Goal: Find specific page/section: Locate a particular part of the current website

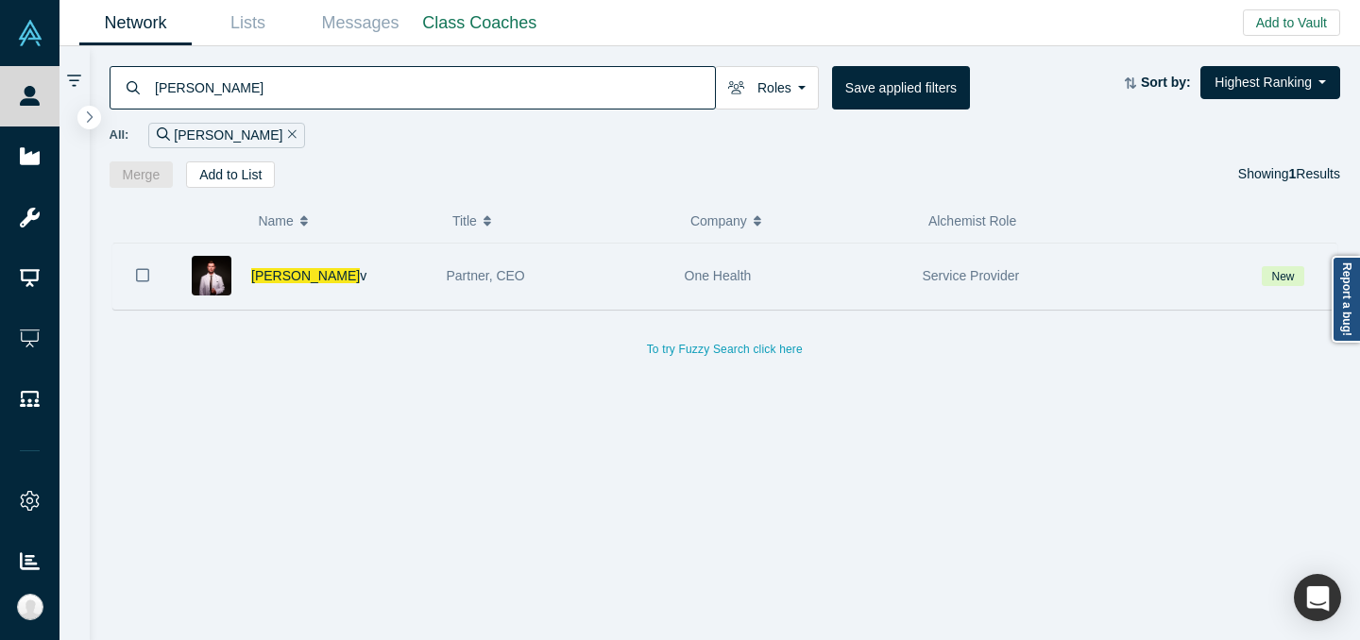
type input "denis vurdo"
click at [606, 253] on div "Partner, CEO" at bounding box center [556, 276] width 218 height 65
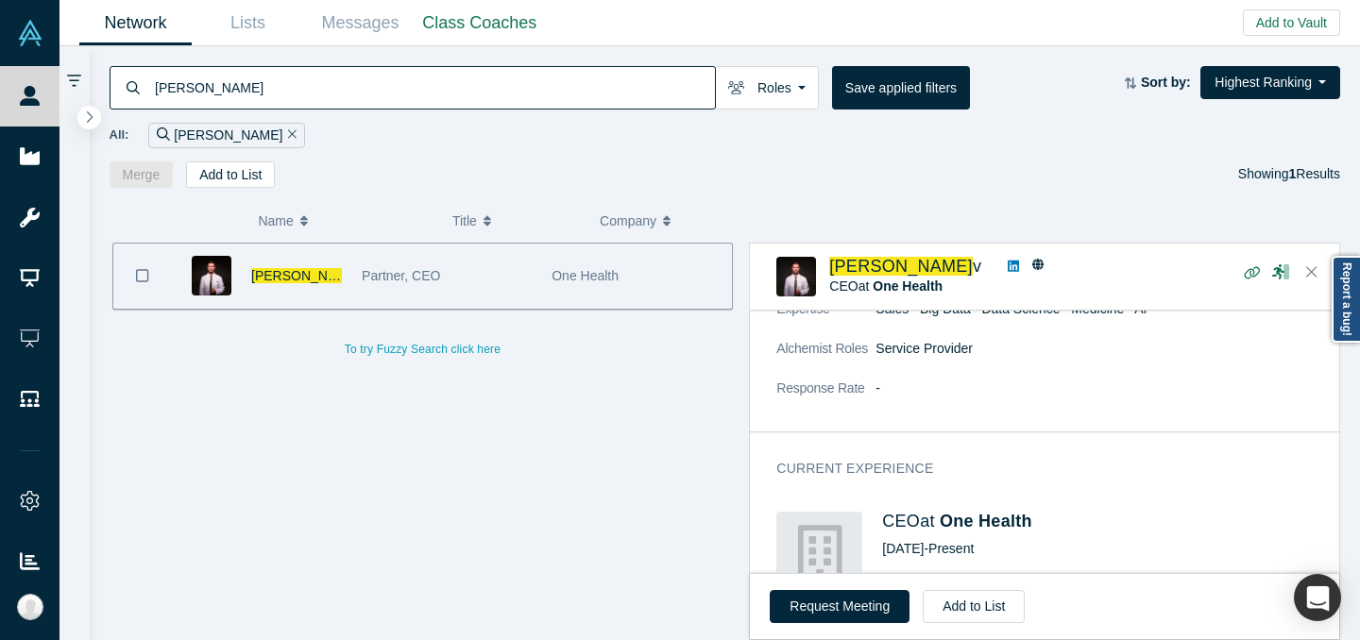
scroll to position [519, 0]
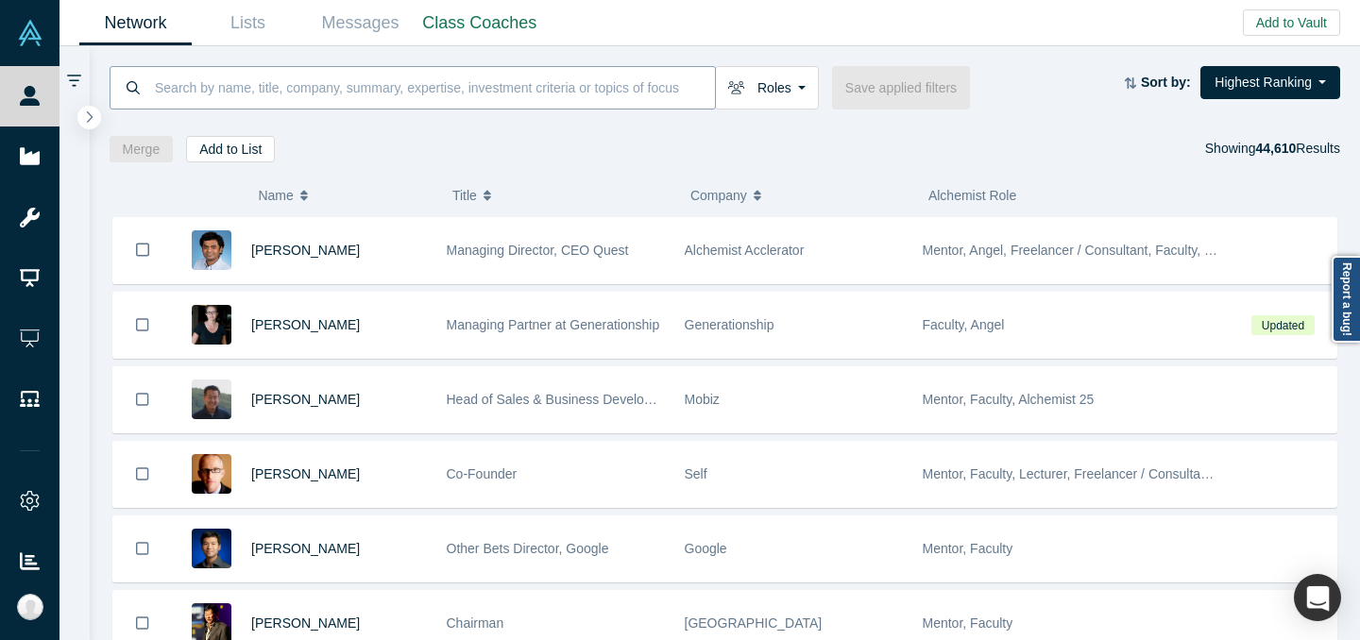
click at [547, 99] on input at bounding box center [434, 87] width 562 height 44
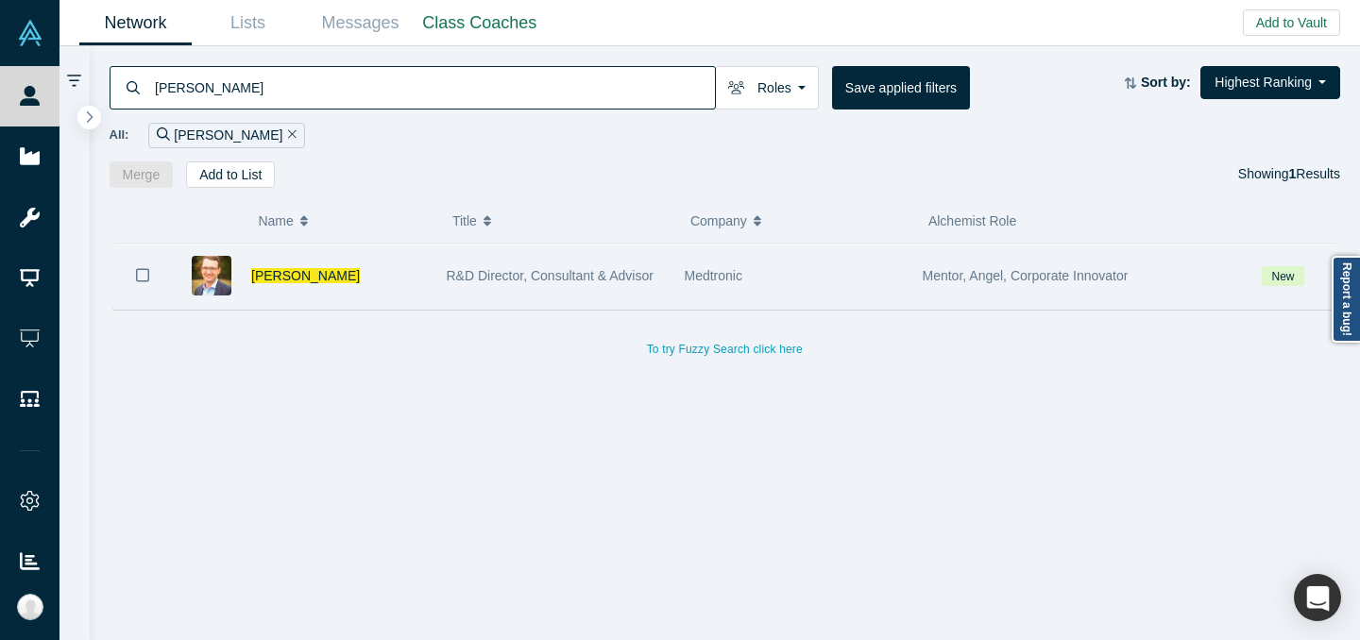
type input "[PERSON_NAME]"
click at [637, 282] on span "R&D Director, Consultant & Advisor" at bounding box center [550, 275] width 207 height 15
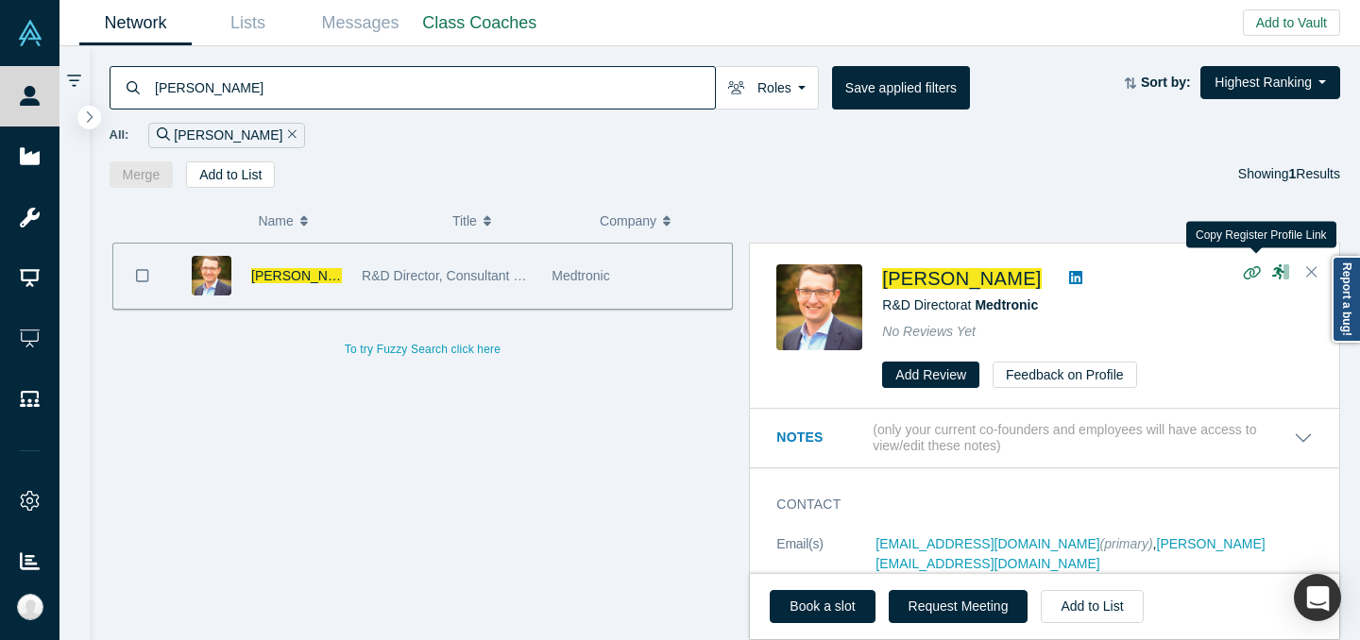
click at [1252, 272] on icon "button" at bounding box center [1252, 272] width 18 height 14
click at [305, 265] on div "[PERSON_NAME]" at bounding box center [296, 276] width 91 height 65
click at [304, 277] on span "[PERSON_NAME]" at bounding box center [305, 275] width 109 height 15
